Goal: Use online tool/utility: Utilize a website feature to perform a specific function

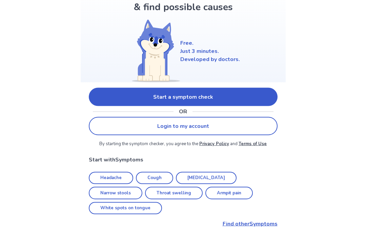
scroll to position [51, 0]
click at [127, 100] on link "Start a symptom check" at bounding box center [183, 96] width 189 height 18
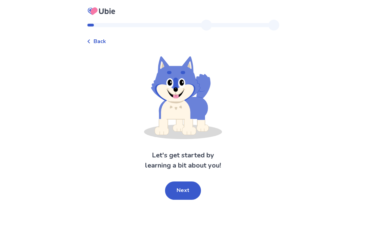
click at [332, 79] on div "Back Let's get started by learning a bit about you! Next" at bounding box center [183, 116] width 366 height 232
click at [191, 189] on button "Next" at bounding box center [183, 190] width 36 height 18
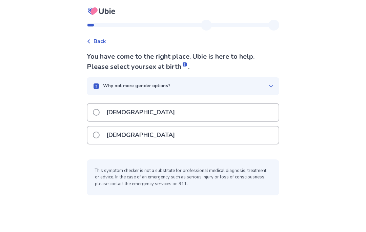
click at [98, 136] on span at bounding box center [96, 135] width 7 height 7
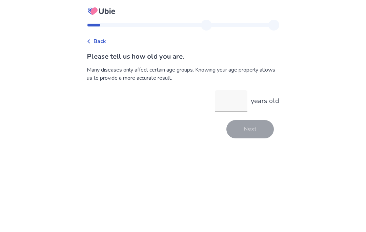
click at [239, 105] on input "years old" at bounding box center [231, 101] width 33 height 22
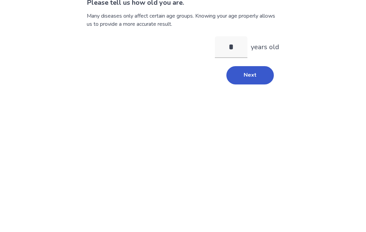
type input "**"
click at [261, 120] on button "Next" at bounding box center [250, 129] width 47 height 18
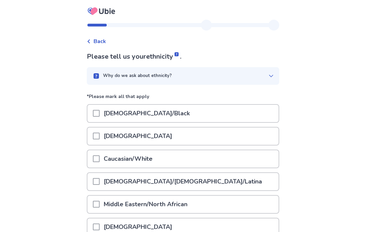
click at [98, 161] on span at bounding box center [96, 158] width 7 height 7
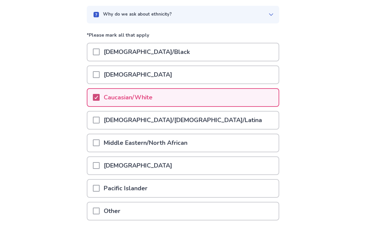
scroll to position [80, 0]
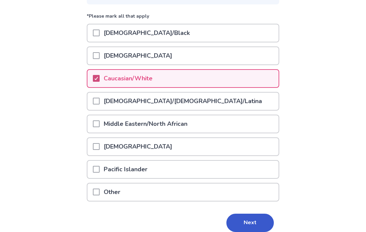
click at [263, 226] on button "Next" at bounding box center [250, 223] width 47 height 18
